Goal: Task Accomplishment & Management: Manage account settings

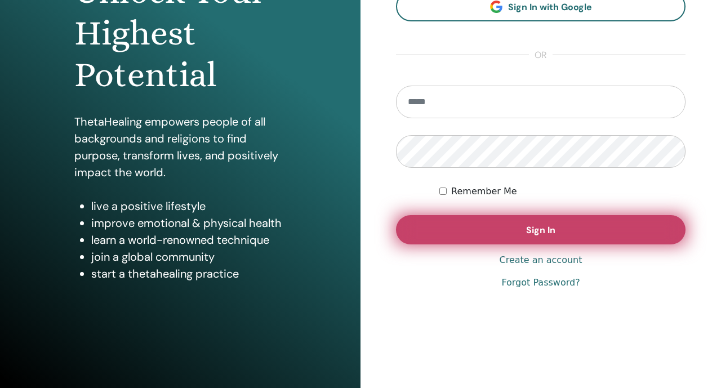
scroll to position [153, 0]
type input "**********"
click at [428, 241] on button "Sign In" at bounding box center [541, 229] width 290 height 29
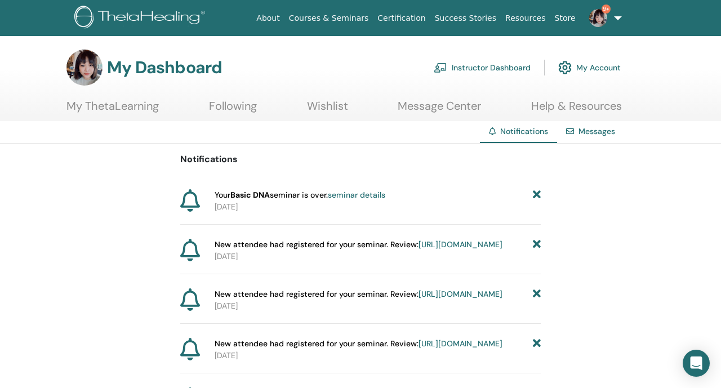
scroll to position [10, 0]
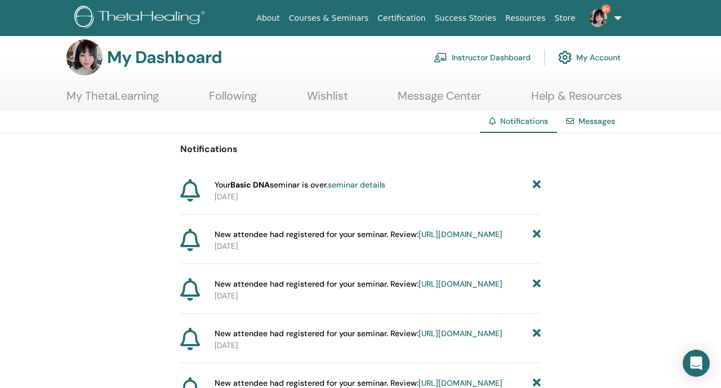
click at [365, 186] on link "seminar details" at bounding box center [356, 185] width 57 height 10
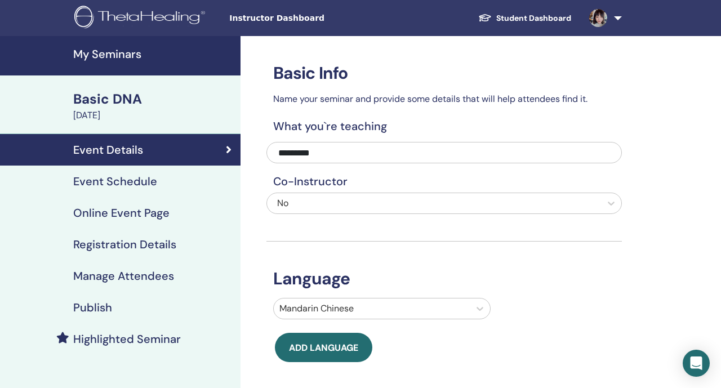
click at [157, 275] on h4 "Manage Attendees" at bounding box center [123, 276] width 101 height 14
